Goal: Submit feedback/report problem: Submit feedback/report problem

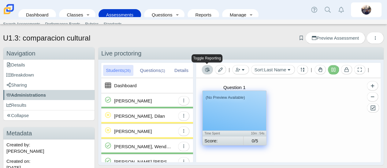
click at [209, 70] on icon "Toggle Reporting" at bounding box center [207, 70] width 5 height 4
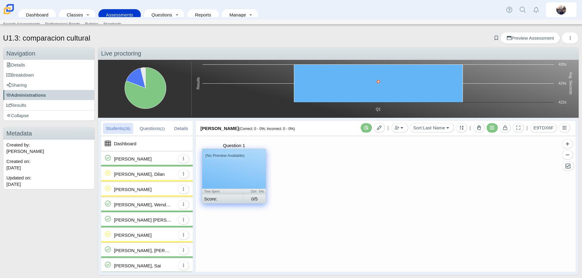
click at [144, 162] on div "[PERSON_NAME]" at bounding box center [144, 159] width 61 height 15
click at [231, 163] on div "(No Preview Available)" at bounding box center [234, 169] width 64 height 40
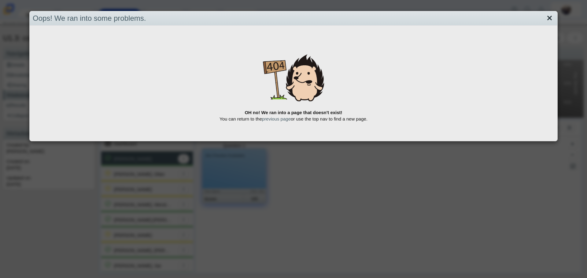
click at [545, 18] on link "Close" at bounding box center [549, 18] width 9 height 10
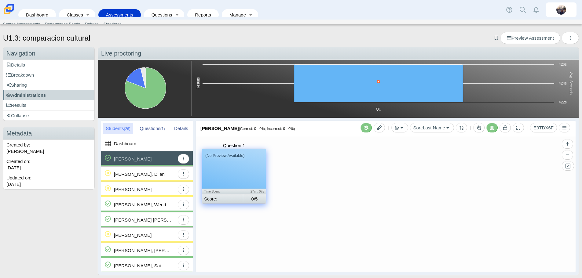
click at [231, 176] on div "(No Preview Available)" at bounding box center [234, 169] width 64 height 40
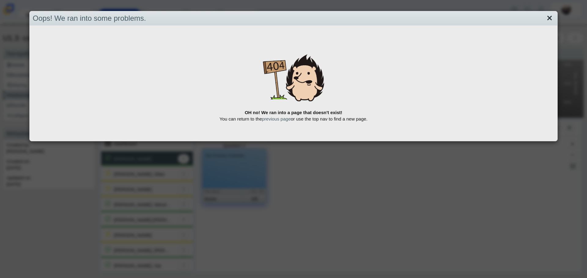
click at [545, 19] on link "Close" at bounding box center [549, 18] width 9 height 10
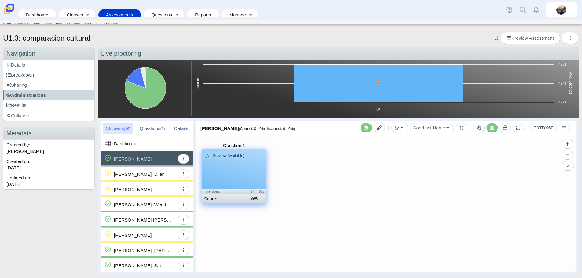
click at [239, 182] on div "(No Preview Available)" at bounding box center [234, 169] width 64 height 40
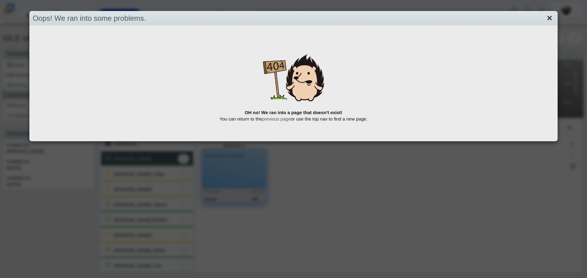
click at [545, 19] on link "Close" at bounding box center [549, 18] width 9 height 10
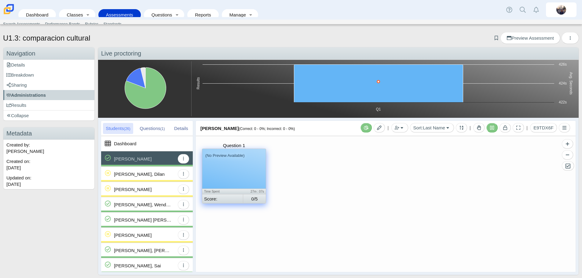
drag, startPoint x: 153, startPoint y: 204, endPoint x: 160, endPoint y: 201, distance: 6.9
click at [154, 204] on div "Buitrago Torres, Wenderly" at bounding box center [143, 204] width 58 height 15
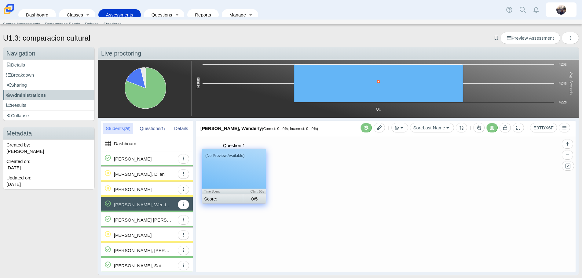
click at [218, 177] on div "(No Preview Available)" at bounding box center [234, 169] width 64 height 40
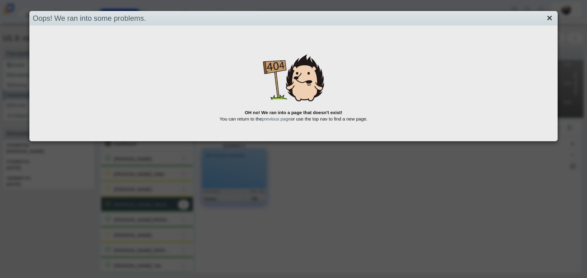
click at [545, 17] on link "Close" at bounding box center [549, 18] width 9 height 10
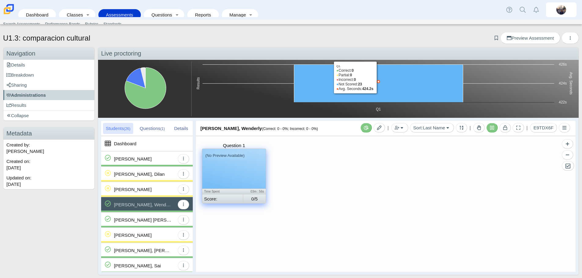
click at [395, 86] on icon "Q1, 23. Not Scored." at bounding box center [378, 84] width 169 height 38
click at [147, 249] on div "Gonzalez Martinez, Cristina" at bounding box center [143, 250] width 58 height 15
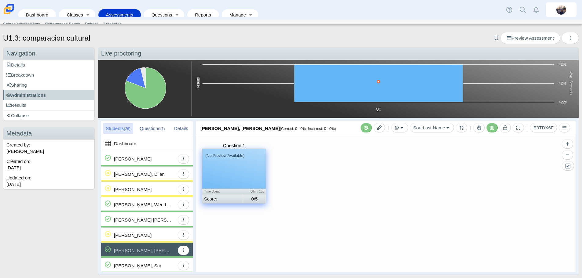
click at [230, 160] on div "(No Preview Available)" at bounding box center [234, 169] width 64 height 40
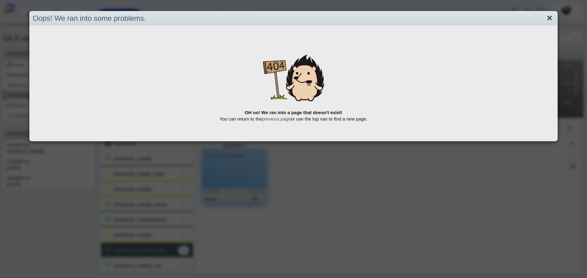
click at [546, 17] on link "Close" at bounding box center [549, 18] width 9 height 10
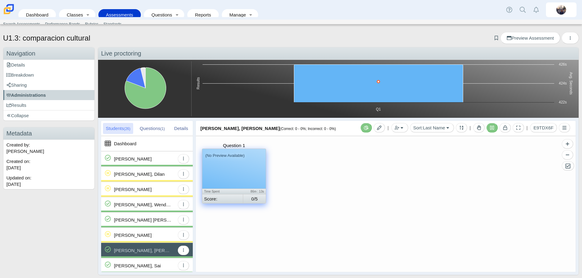
click at [115, 9] on link "Assessments" at bounding box center [119, 14] width 36 height 11
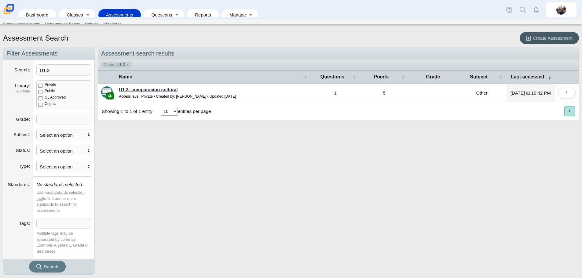
click at [134, 91] on link "U1.3: comparacion cultural" at bounding box center [148, 89] width 59 height 5
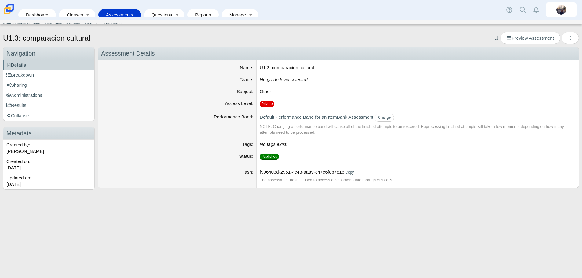
click at [125, 9] on link "Assessments" at bounding box center [119, 14] width 36 height 11
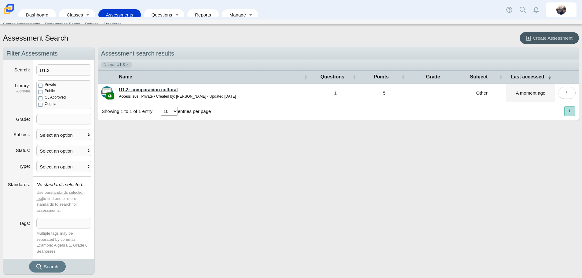
click at [175, 89] on link "U1.3: comparacion cultural" at bounding box center [148, 89] width 59 height 5
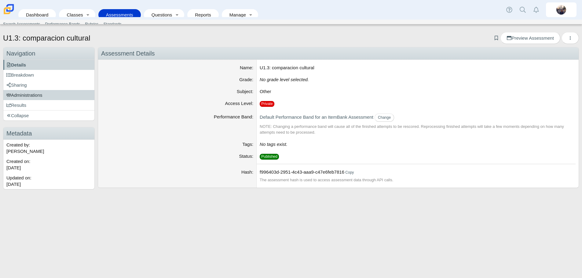
click at [75, 95] on link "Administrations" at bounding box center [48, 95] width 91 height 10
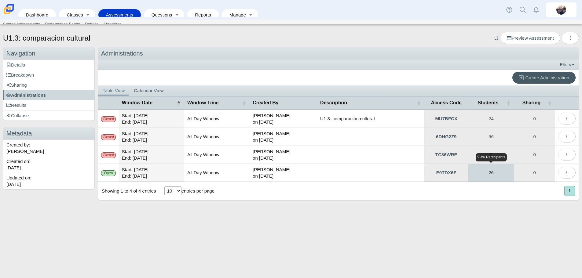
click at [497, 174] on link "26" at bounding box center [491, 173] width 46 height 18
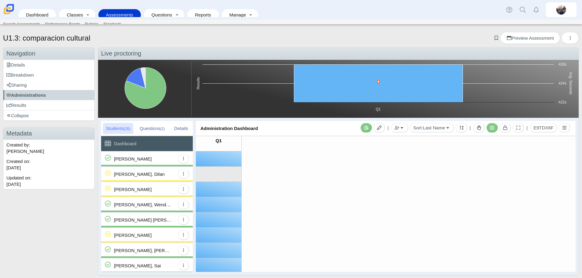
click at [218, 159] on div "(No Preview Available)" at bounding box center [219, 159] width 46 height 15
click at [134, 160] on div "[PERSON_NAME]" at bounding box center [133, 159] width 38 height 15
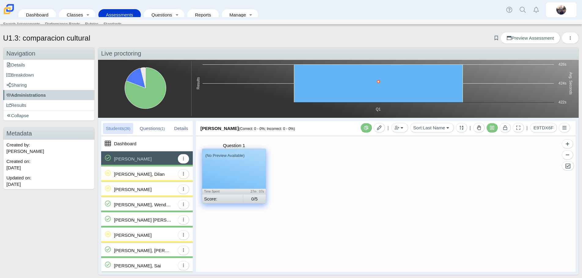
click at [260, 165] on div "(No Preview Available)" at bounding box center [234, 169] width 64 height 40
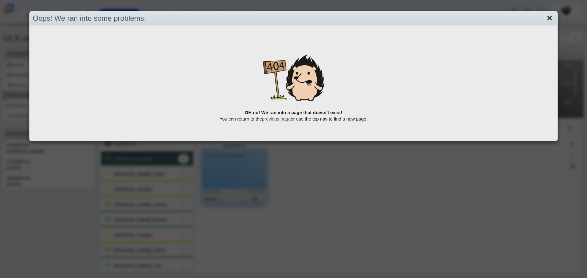
click at [548, 16] on link "Close" at bounding box center [549, 18] width 9 height 10
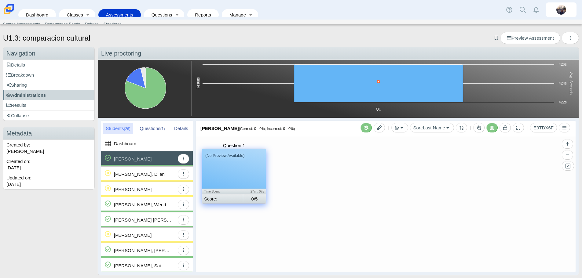
click at [150, 204] on div "[PERSON_NAME], Wenderly" at bounding box center [143, 204] width 58 height 15
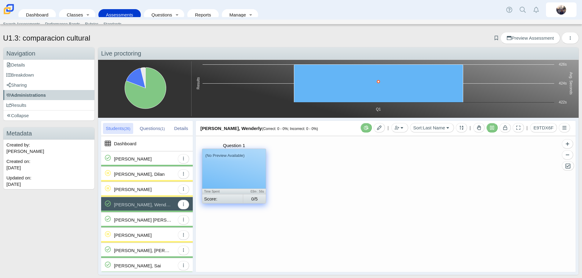
click at [223, 179] on div "(No Preview Available)" at bounding box center [234, 169] width 64 height 40
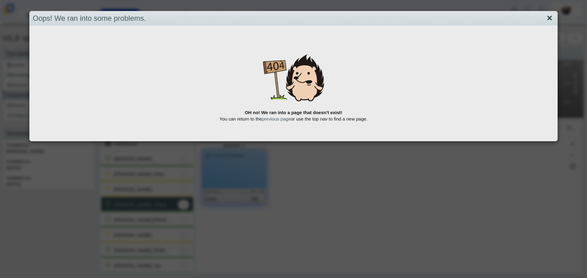
click at [545, 18] on link "Close" at bounding box center [549, 18] width 9 height 10
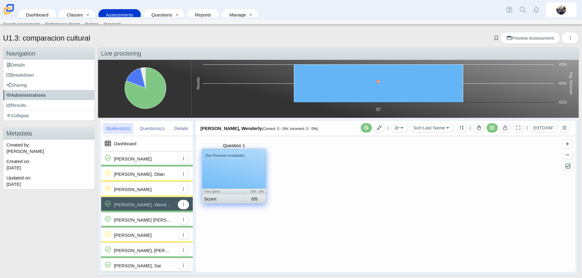
click at [140, 216] on div "[PERSON_NAME] [PERSON_NAME]" at bounding box center [143, 220] width 58 height 15
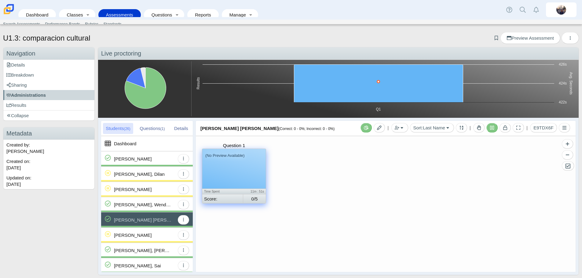
click at [232, 166] on div "(No Preview Available)" at bounding box center [234, 169] width 64 height 40
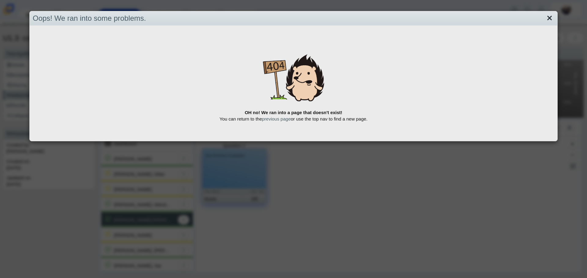
click at [545, 20] on link "Close" at bounding box center [549, 18] width 9 height 10
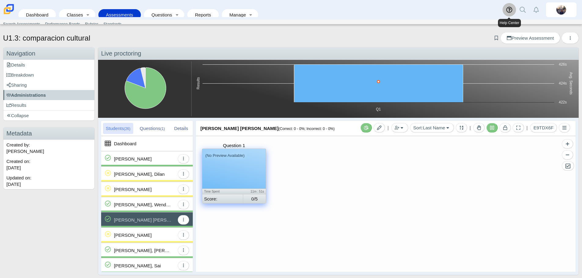
click at [508, 9] on icon at bounding box center [509, 10] width 6 height 6
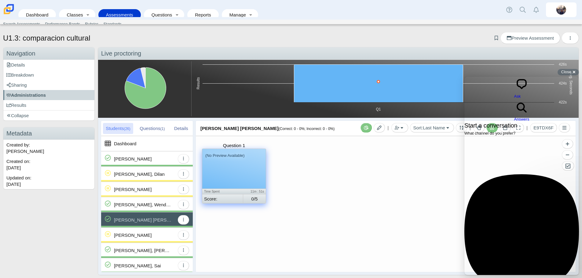
click at [515, 131] on span "What channel do you prefer?" at bounding box center [489, 133] width 51 height 5
click at [524, 123] on div at bounding box center [521, 123] width 115 height 0
click at [514, 88] on span "chat-square" at bounding box center [521, 90] width 15 height 5
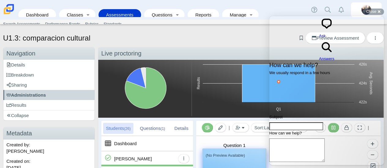
click at [313, 123] on input "Subject" at bounding box center [296, 127] width 54 height 8
click at [320, 139] on textarea "How can we help?" at bounding box center [296, 151] width 55 height 24
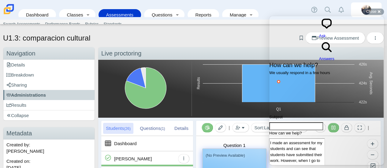
scroll to position [4, 0]
click at [324, 139] on textarea "Hello, I made an assessment for my students and can see that students have subm…" at bounding box center [296, 158] width 55 height 39
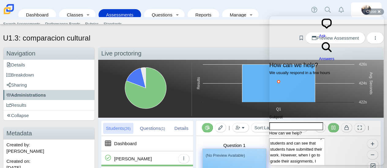
click at [303, 139] on textarea "Hello, I made an assessment for my students and can see that students have subm…" at bounding box center [296, 161] width 55 height 45
click at [324, 139] on textarea "Hello, I made an assessment for my students and can see that students have subm…" at bounding box center [296, 161] width 55 height 45
click at [324, 139] on textarea "Hello, I made an assessment for my students and can see that students have subm…" at bounding box center [296, 164] width 55 height 50
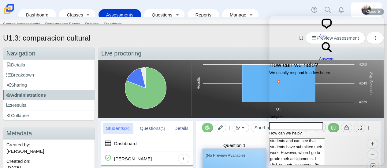
scroll to position [47, 0]
type textarea "Hello, I made an assessment for my students and can see that students have subm…"
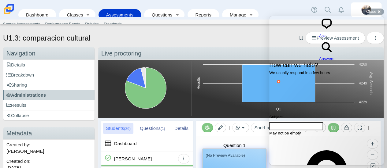
click at [314, 123] on input "Subject" at bounding box center [296, 127] width 54 height 8
type input "Page does not exist"
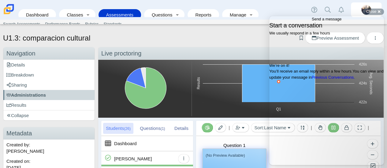
scroll to position [0, 0]
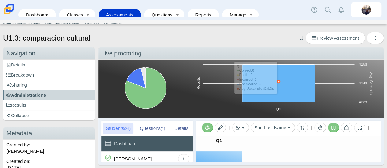
click at [225, 155] on div "(No Preview Available)" at bounding box center [219, 159] width 46 height 15
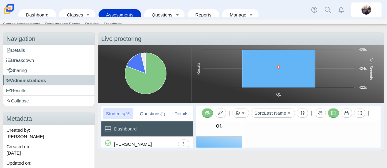
scroll to position [20, 0]
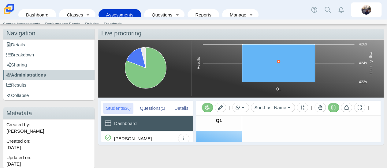
click at [159, 138] on div "[PERSON_NAME]" at bounding box center [144, 138] width 61 height 15
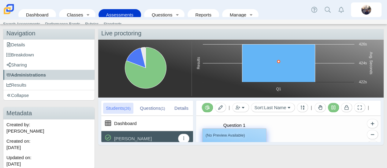
click at [226, 134] on small "(No Preview Available)" at bounding box center [224, 135] width 39 height 5
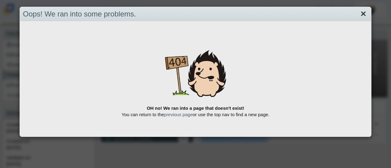
click at [359, 14] on link "Close" at bounding box center [363, 14] width 9 height 10
